Goal: Find specific page/section: Find specific page/section

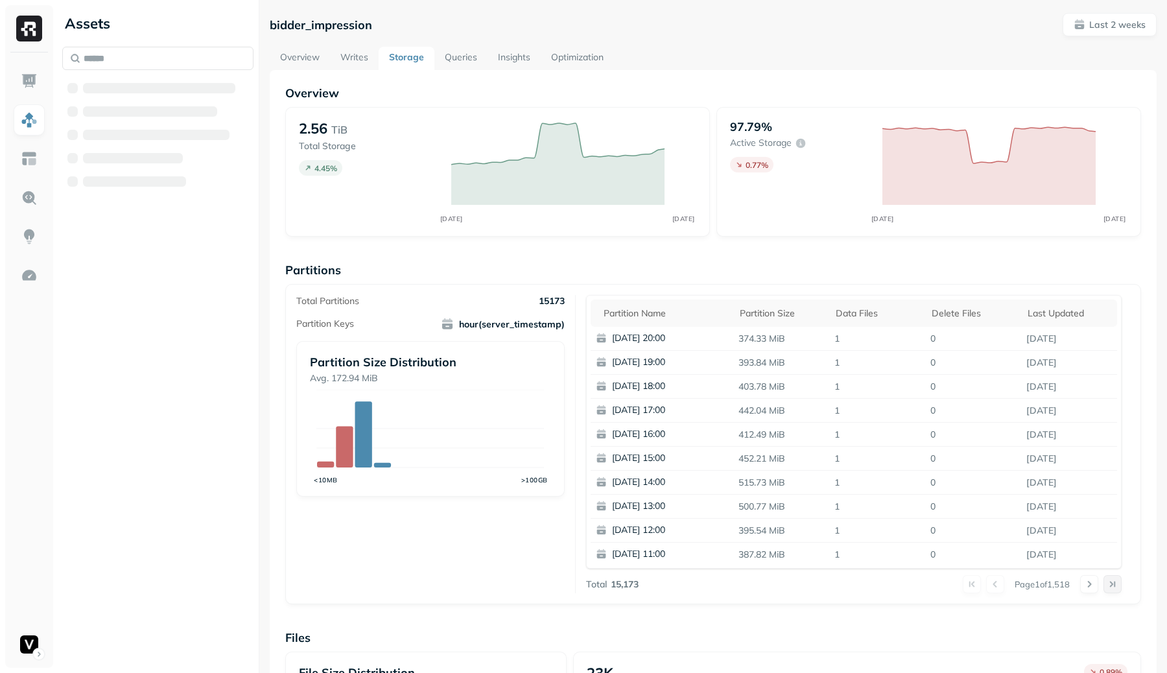
click at [1116, 585] on button at bounding box center [1113, 584] width 18 height 18
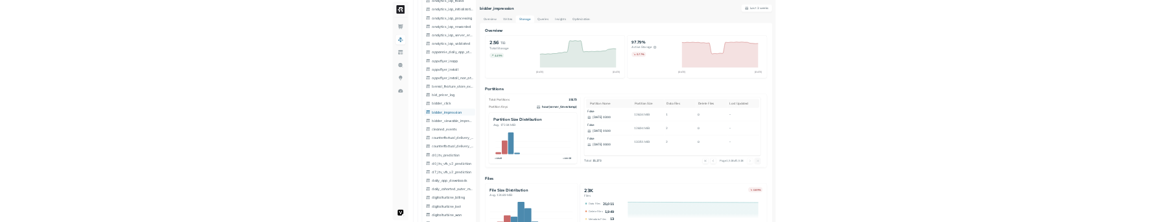
scroll to position [733, 0]
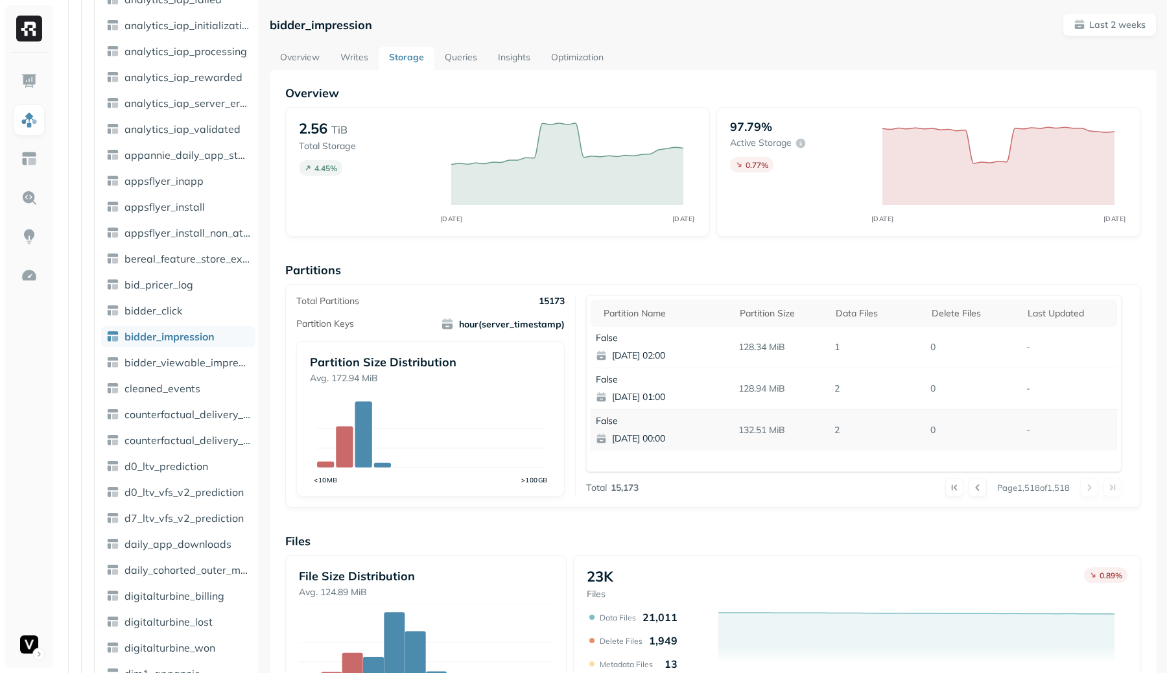
click at [788, 440] on p "132.51 MiB" at bounding box center [781, 430] width 96 height 23
drag, startPoint x: 788, startPoint y: 440, endPoint x: 745, endPoint y: 412, distance: 51.1
click at [745, 412] on td "132.51 MiB" at bounding box center [781, 431] width 96 height 42
click at [608, 420] on p "False" at bounding box center [667, 421] width 143 height 12
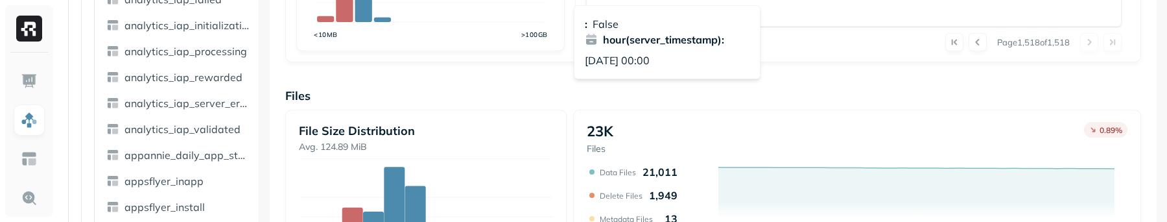
scroll to position [449, 0]
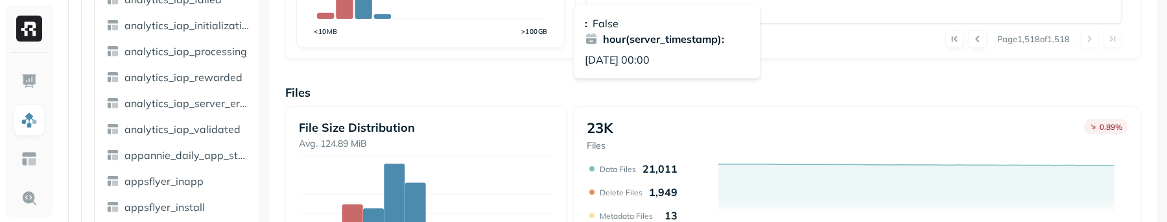
click at [841, 121] on div "23K Files 0.89 %" at bounding box center [857, 135] width 541 height 33
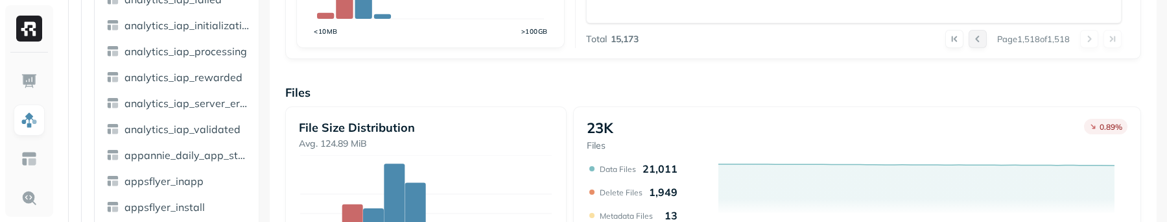
click at [971, 42] on button at bounding box center [978, 39] width 18 height 18
click at [1094, 40] on button at bounding box center [1089, 39] width 18 height 18
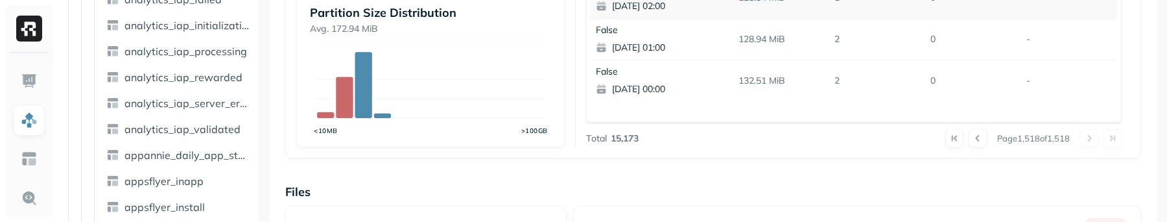
scroll to position [357, 0]
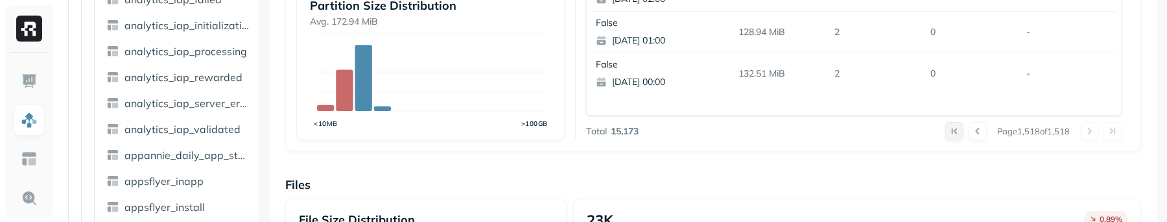
click at [957, 126] on button at bounding box center [955, 131] width 18 height 18
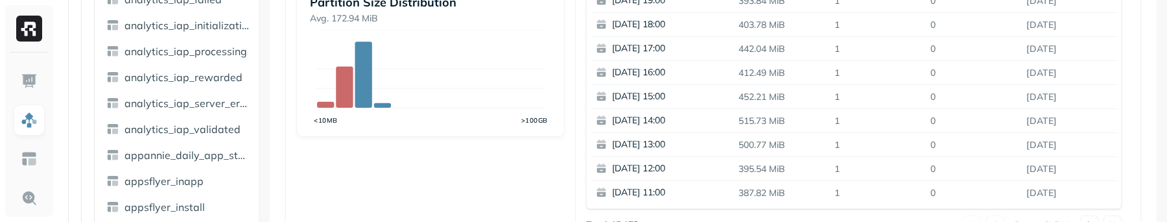
scroll to position [351, 0]
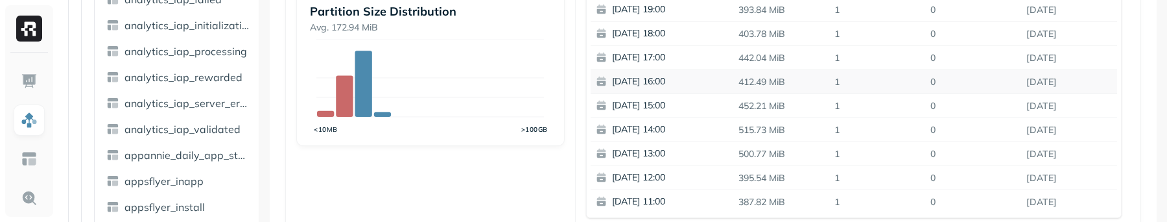
click at [658, 82] on p "2025-08-25 16:00" at bounding box center [675, 81] width 126 height 13
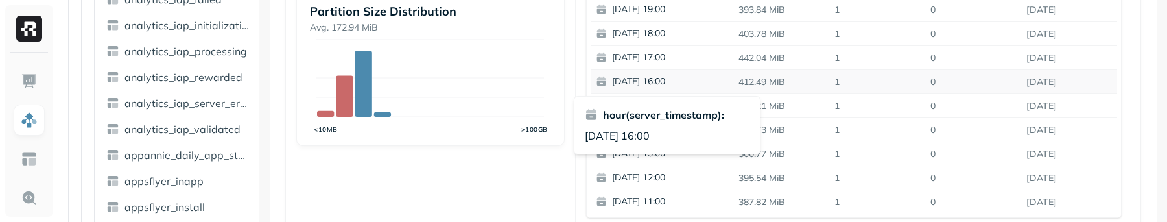
click at [658, 82] on p "2025-08-25 16:00" at bounding box center [675, 81] width 126 height 13
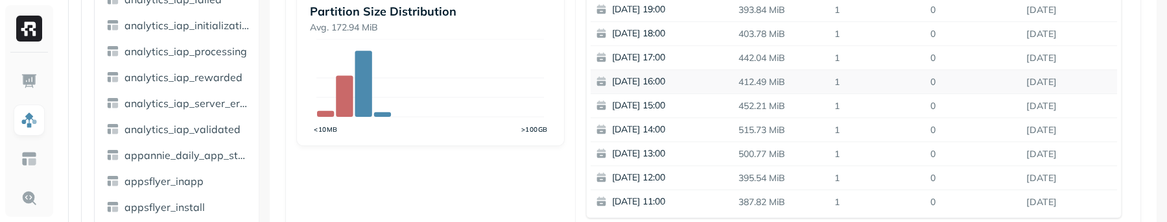
click at [658, 82] on p "2025-08-25 16:00" at bounding box center [675, 81] width 126 height 13
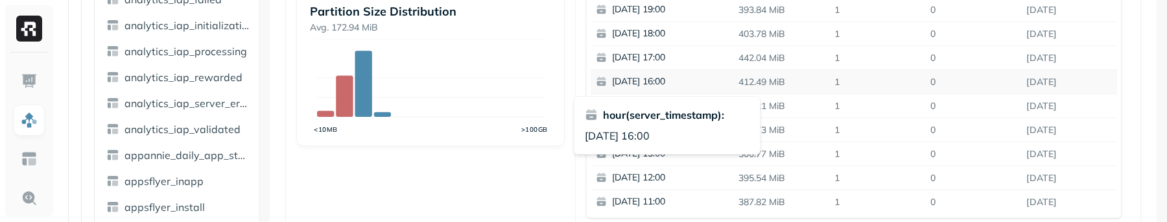
click at [658, 82] on p "2025-08-25 16:00" at bounding box center [675, 81] width 126 height 13
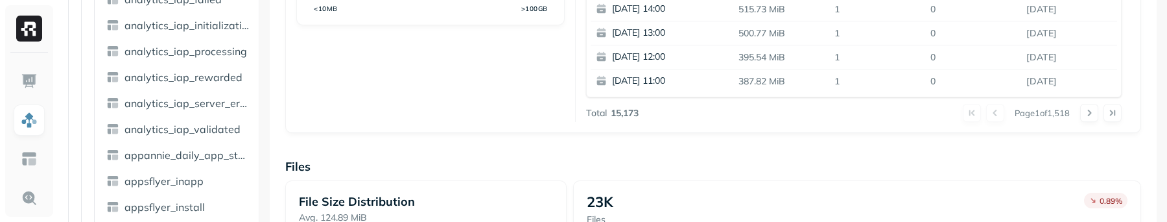
scroll to position [468, 0]
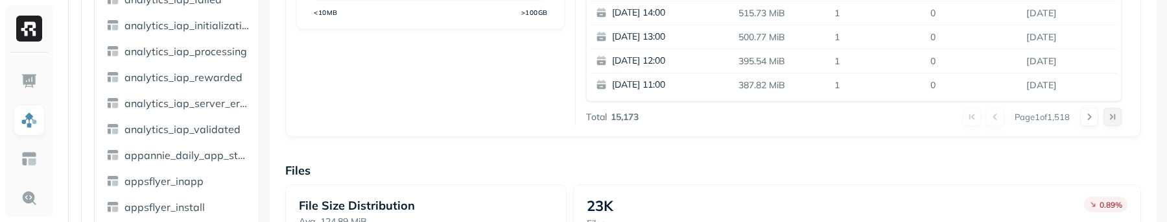
click at [1115, 117] on button at bounding box center [1113, 117] width 18 height 18
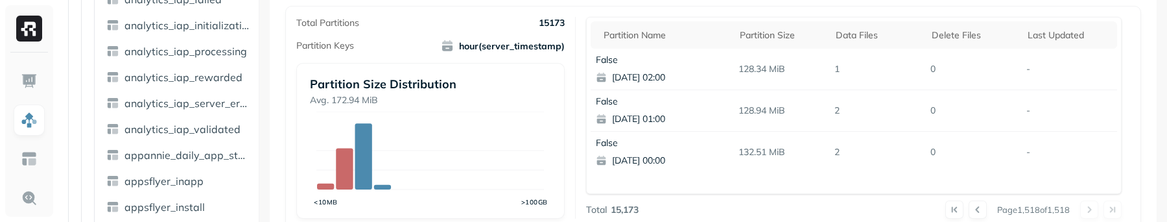
scroll to position [283, 0]
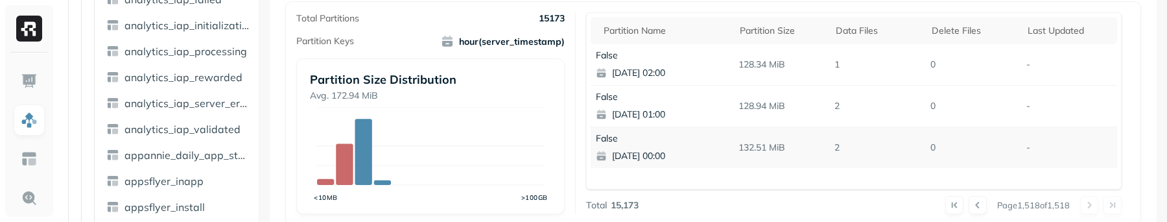
click at [625, 153] on p "2024-08-25 00:00" at bounding box center [675, 156] width 126 height 13
click at [696, 198] on div "Page 1,518 of 1,518" at bounding box center [881, 205] width 484 height 18
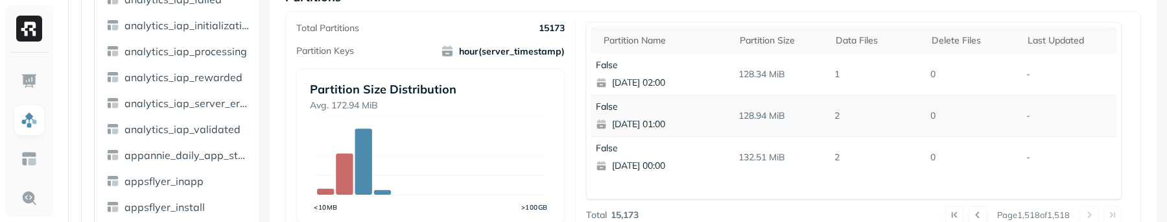
scroll to position [278, 0]
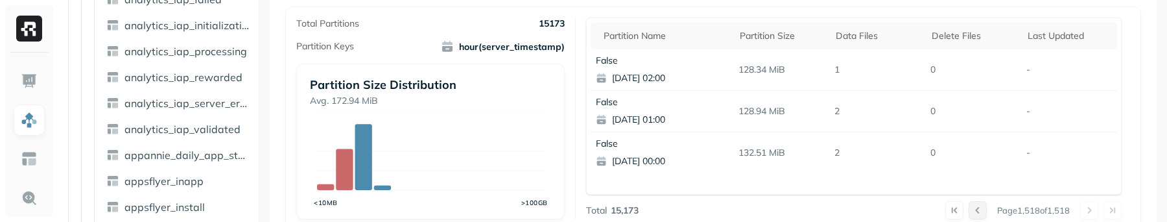
click at [973, 205] on button at bounding box center [978, 210] width 18 height 18
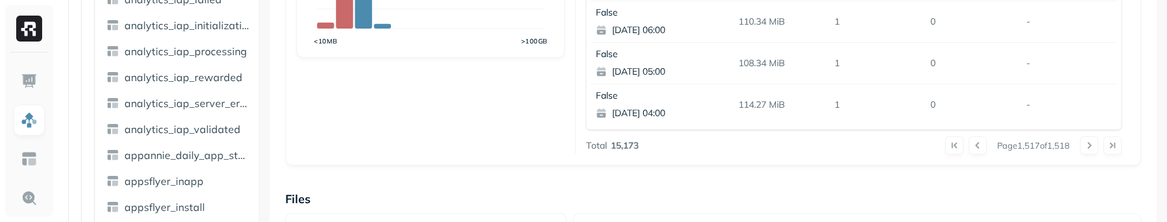
scroll to position [445, 0]
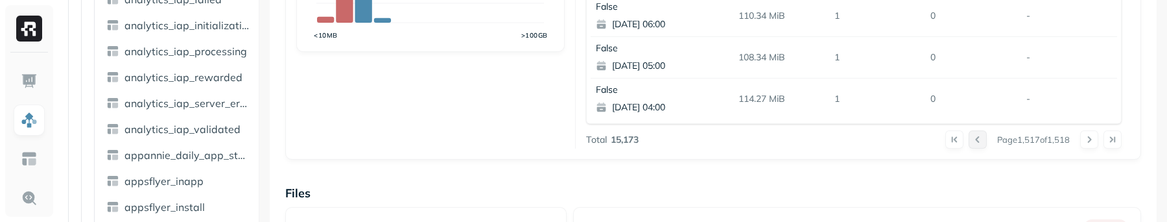
click at [969, 139] on button at bounding box center [978, 139] width 18 height 18
click at [949, 137] on button at bounding box center [955, 139] width 18 height 18
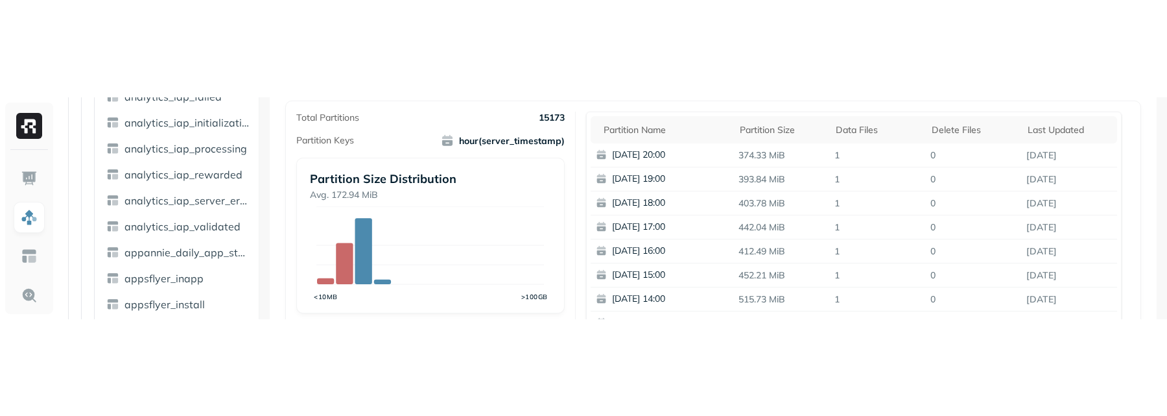
scroll to position [280, 0]
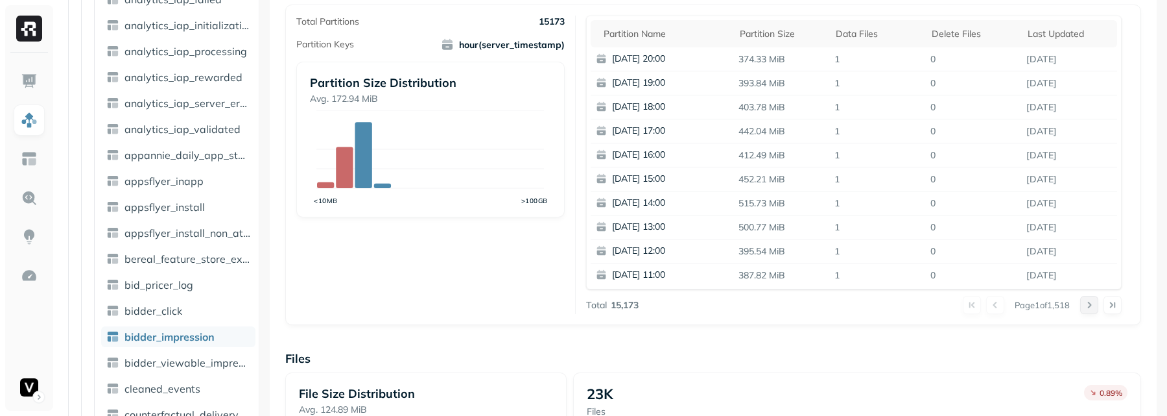
click at [1089, 305] on button at bounding box center [1089, 305] width 18 height 18
click at [647, 278] on p "2025-08-24 05:00" at bounding box center [675, 274] width 126 height 13
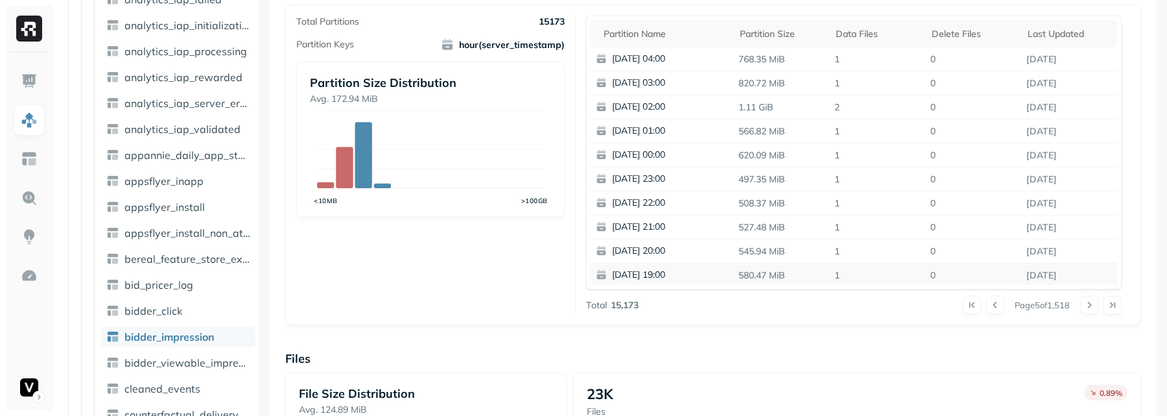
click at [647, 278] on p "2025-08-23 19:00" at bounding box center [675, 274] width 126 height 13
click at [1084, 306] on button at bounding box center [1089, 305] width 18 height 18
click at [1114, 307] on button at bounding box center [1113, 305] width 18 height 18
